Goal: Task Accomplishment & Management: Manage account settings

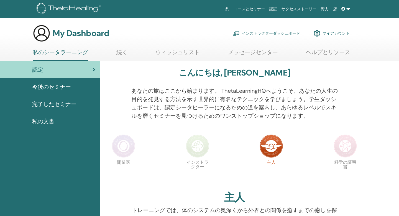
click at [286, 33] on link "インストラクターダッシュボード" at bounding box center [266, 33] width 67 height 12
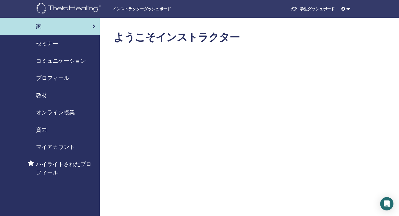
click at [314, 9] on link "学生ダッシュボード" at bounding box center [313, 9] width 53 height 10
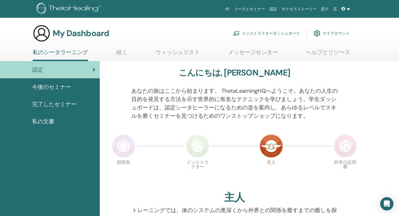
click at [272, 32] on link "インストラクターダッシュボード" at bounding box center [266, 33] width 67 height 12
click at [272, 33] on link "インストラクターダッシュボード" at bounding box center [266, 33] width 67 height 12
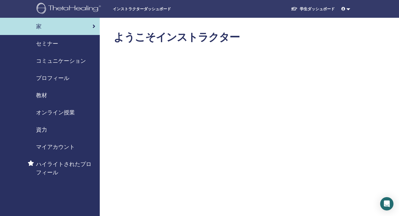
click at [47, 44] on span "セミナー" at bounding box center [47, 43] width 22 height 8
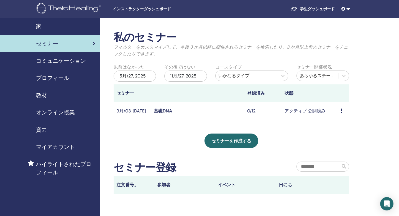
click at [342, 111] on icon at bounding box center [342, 110] width 2 height 4
click at [336, 125] on link "編集" at bounding box center [334, 124] width 9 height 6
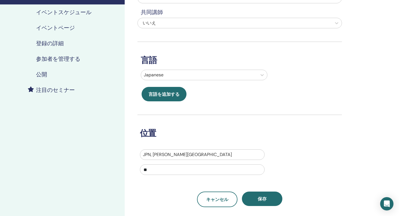
scroll to position [119, 0]
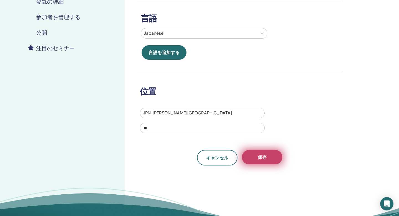
click at [270, 160] on button "保存" at bounding box center [262, 157] width 40 height 14
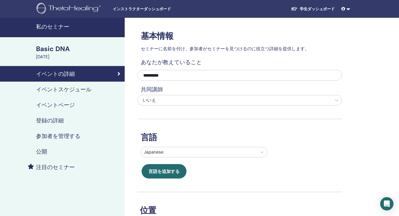
click at [66, 88] on h4 "イベントスケジュール" at bounding box center [63, 89] width 55 height 7
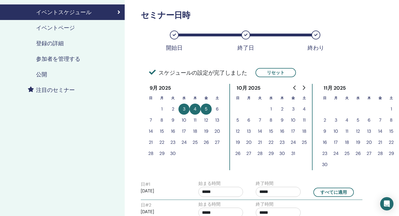
scroll to position [22, 0]
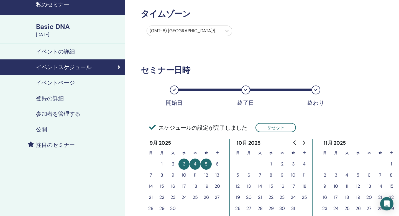
click at [67, 82] on h4 "イベントページ" at bounding box center [55, 82] width 39 height 7
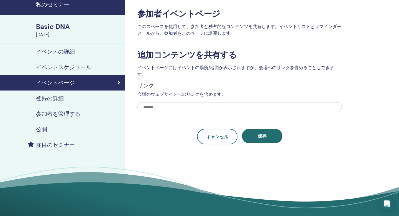
click at [50, 103] on link "登録の詳細" at bounding box center [62, 98] width 125 height 16
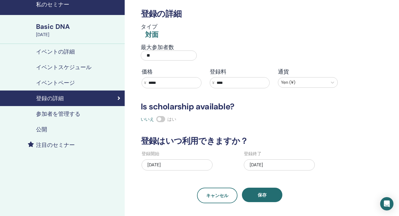
click at [164, 168] on div "08/27/2025" at bounding box center [177, 164] width 71 height 11
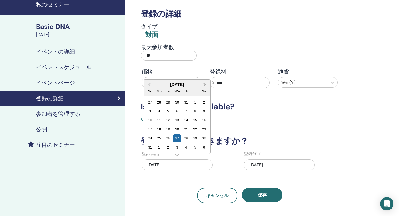
click at [205, 83] on button "Next Month" at bounding box center [205, 84] width 9 height 9
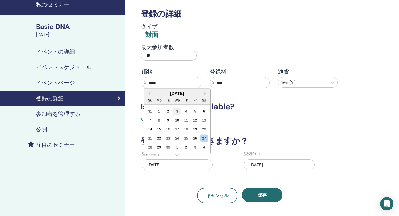
click at [175, 113] on div "3" at bounding box center [176, 110] width 7 height 7
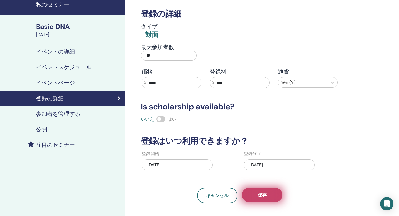
click at [267, 192] on button "保存" at bounding box center [262, 194] width 40 height 14
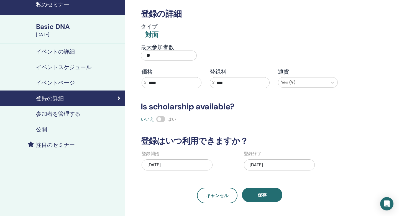
click at [267, 192] on button "保存" at bounding box center [262, 194] width 40 height 14
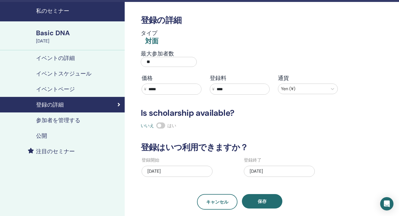
scroll to position [15, 0]
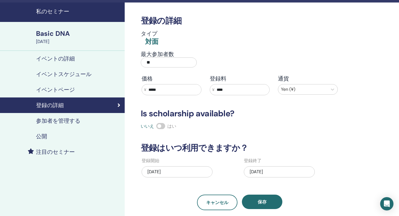
click at [69, 57] on h4 "イベントの詳細" at bounding box center [55, 58] width 39 height 7
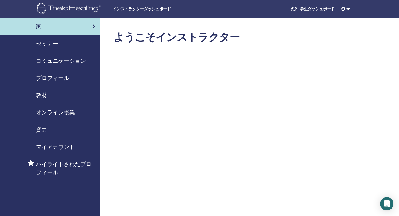
click at [50, 44] on span "セミナー" at bounding box center [47, 43] width 22 height 8
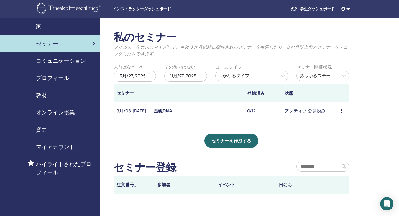
click at [341, 111] on icon at bounding box center [342, 110] width 2 height 4
click at [344, 117] on link "プレビュー" at bounding box center [340, 116] width 22 height 6
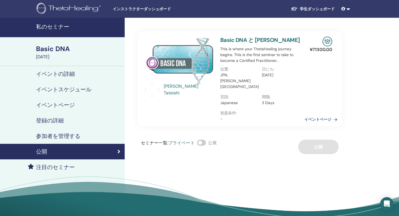
click at [310, 115] on link "イベントページ" at bounding box center [321, 119] width 35 height 8
